Goal: Task Accomplishment & Management: Use online tool/utility

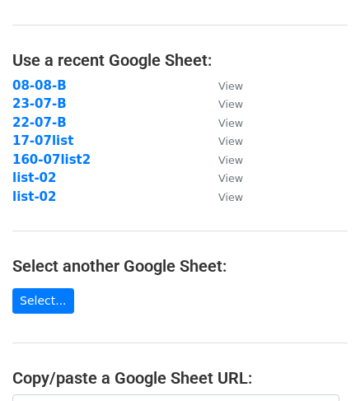
scroll to position [82, 0]
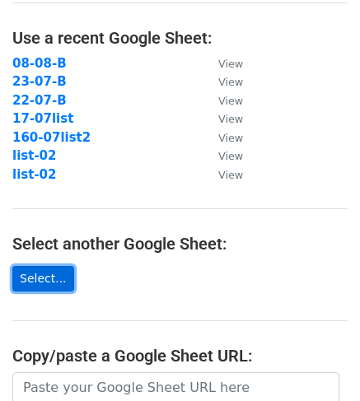
click at [44, 277] on link "Select..." at bounding box center [43, 279] width 62 height 26
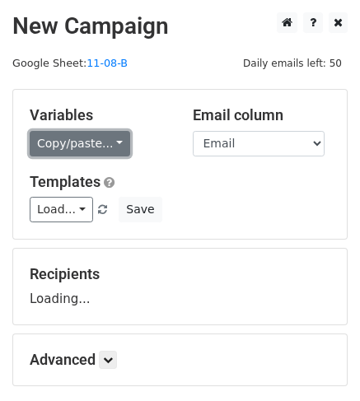
click at [59, 146] on link "Copy/paste..." at bounding box center [80, 144] width 100 height 26
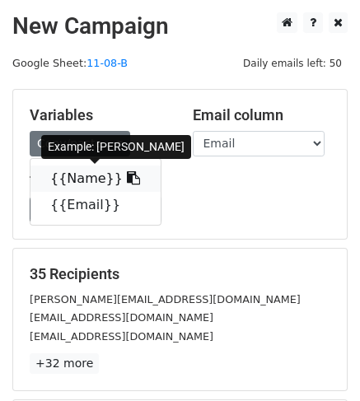
click at [60, 180] on link "{{Name}}" at bounding box center [95, 178] width 130 height 26
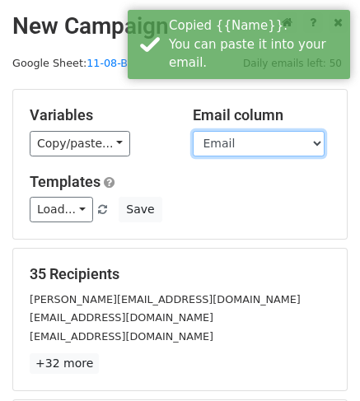
click at [205, 145] on select "Name Email" at bounding box center [259, 144] width 132 height 26
click at [193, 131] on select "Name Email" at bounding box center [259, 144] width 132 height 26
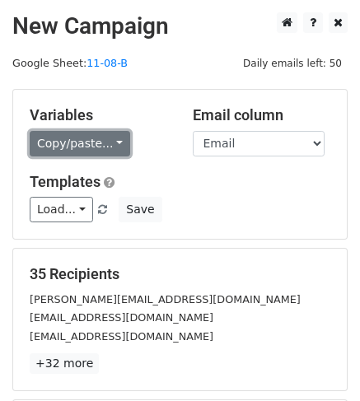
click at [90, 144] on link "Copy/paste..." at bounding box center [80, 144] width 100 height 26
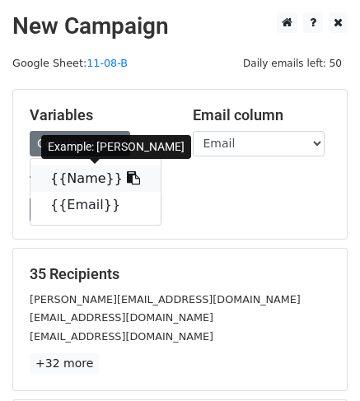
click at [74, 180] on link "{{Name}}" at bounding box center [95, 178] width 130 height 26
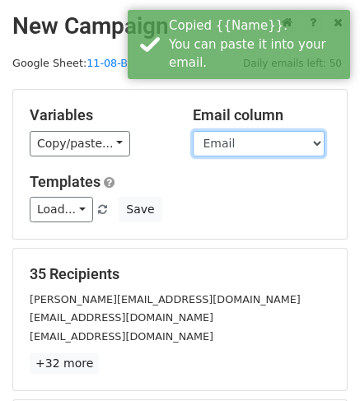
click at [220, 151] on select "Name Email" at bounding box center [259, 144] width 132 height 26
click at [193, 131] on select "Name Email" at bounding box center [259, 144] width 132 height 26
